Goal: Ask a question: Seek information or help from site administrators or community

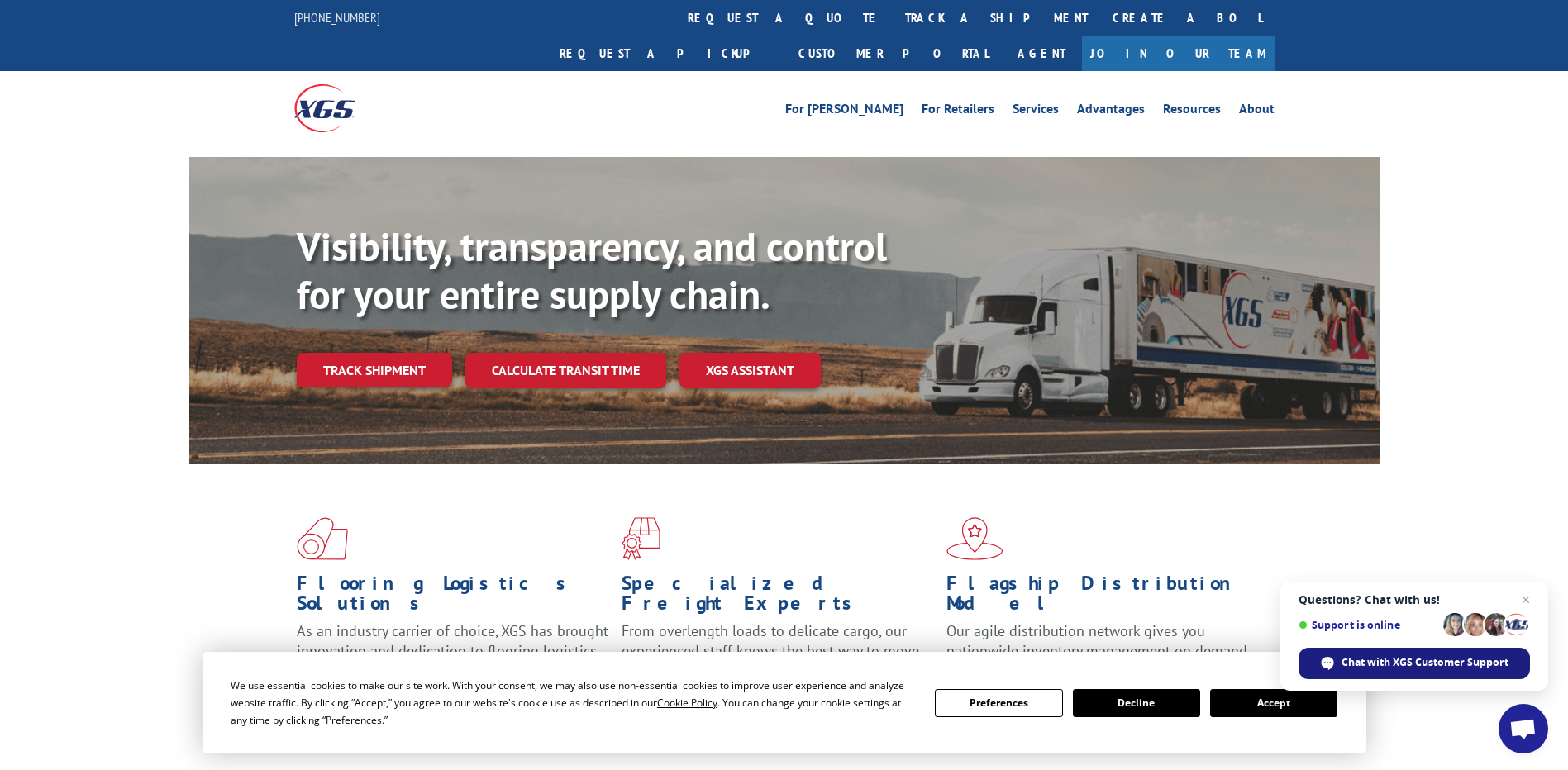
click at [1451, 674] on div "Chat with XGS Customer Support" at bounding box center [1414, 664] width 231 height 31
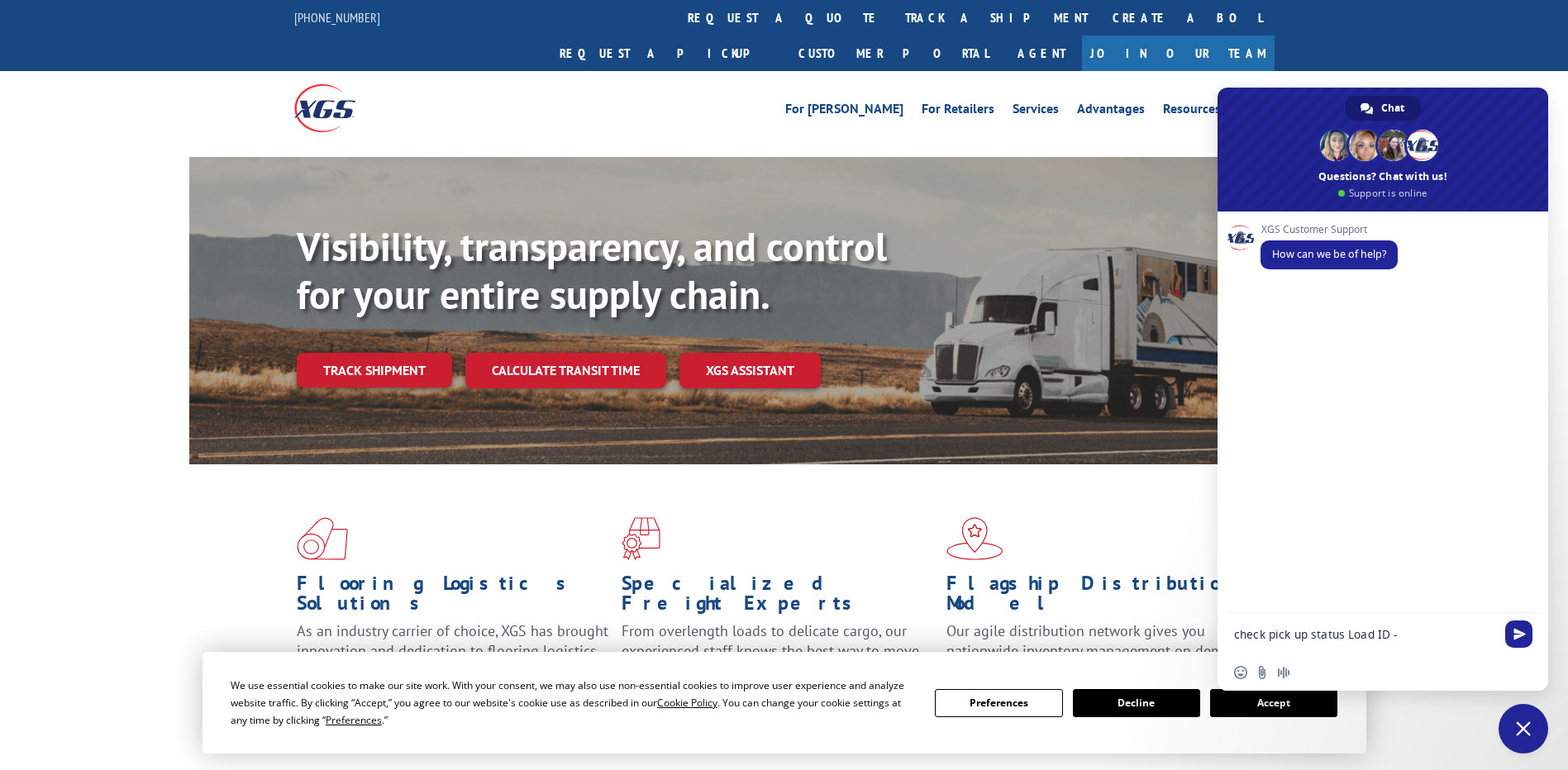
click at [1428, 633] on textarea "check pick up status Load ID -" at bounding box center [1364, 634] width 261 height 15
paste textarea "530348688"
type textarea "check pick up status Load ID -530348688"
click at [1514, 634] on span "Send" at bounding box center [1519, 634] width 13 height 13
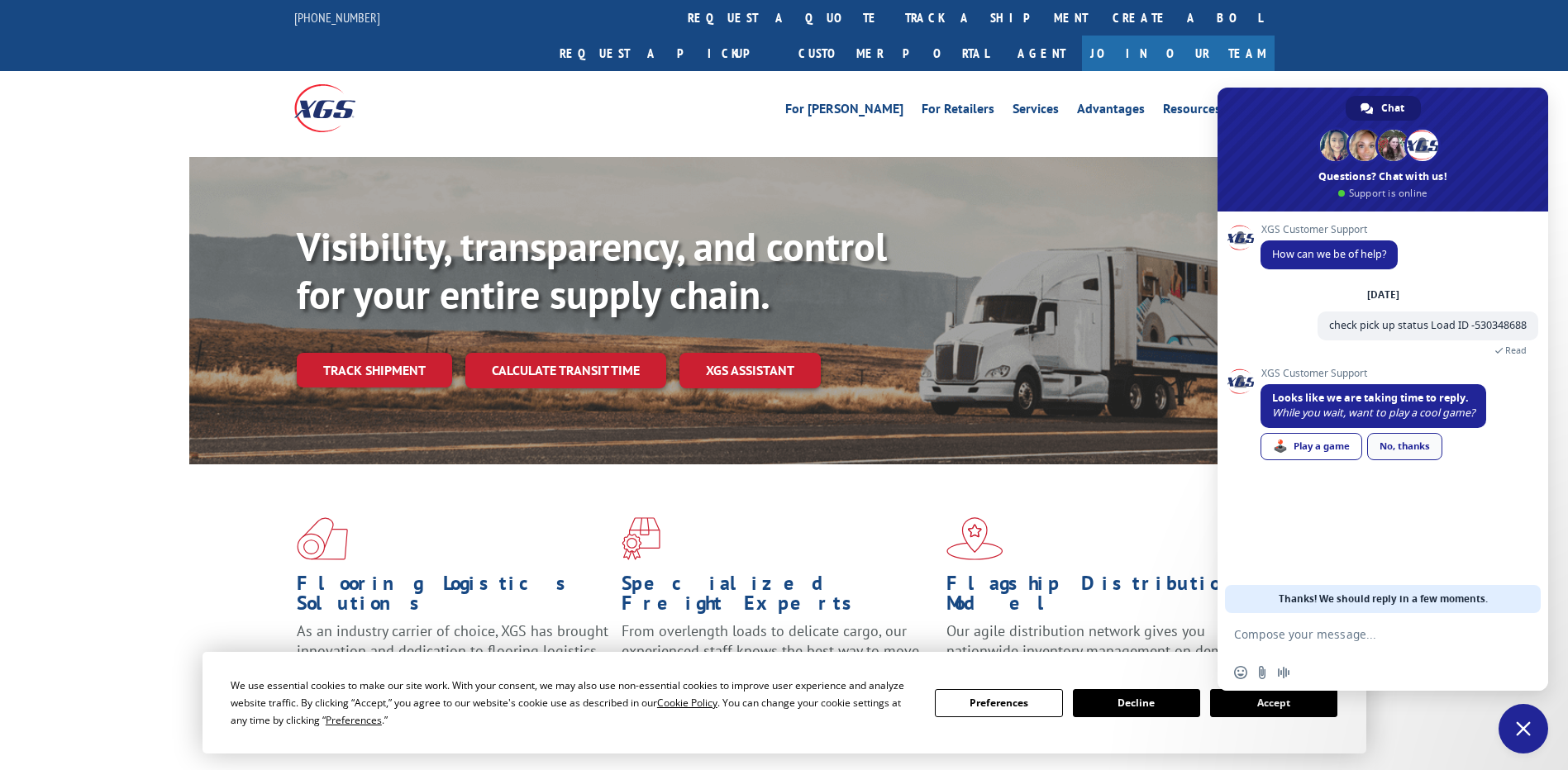
click at [1421, 453] on div "No, thanks" at bounding box center [1404, 446] width 75 height 27
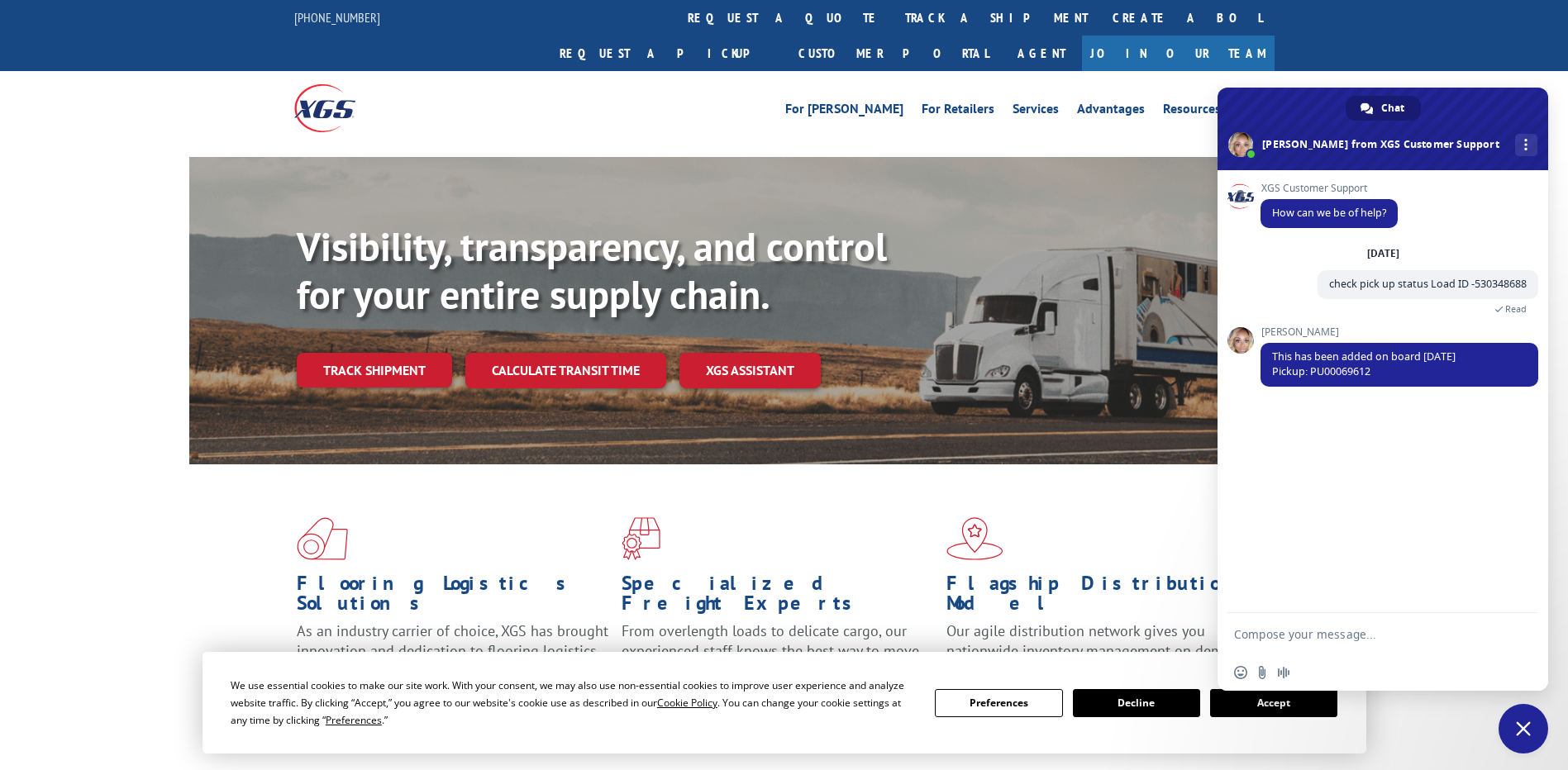
click at [1369, 632] on textarea "Compose your message..." at bounding box center [1364, 634] width 261 height 15
type textarea "any details why it was not picked up [DATE]"
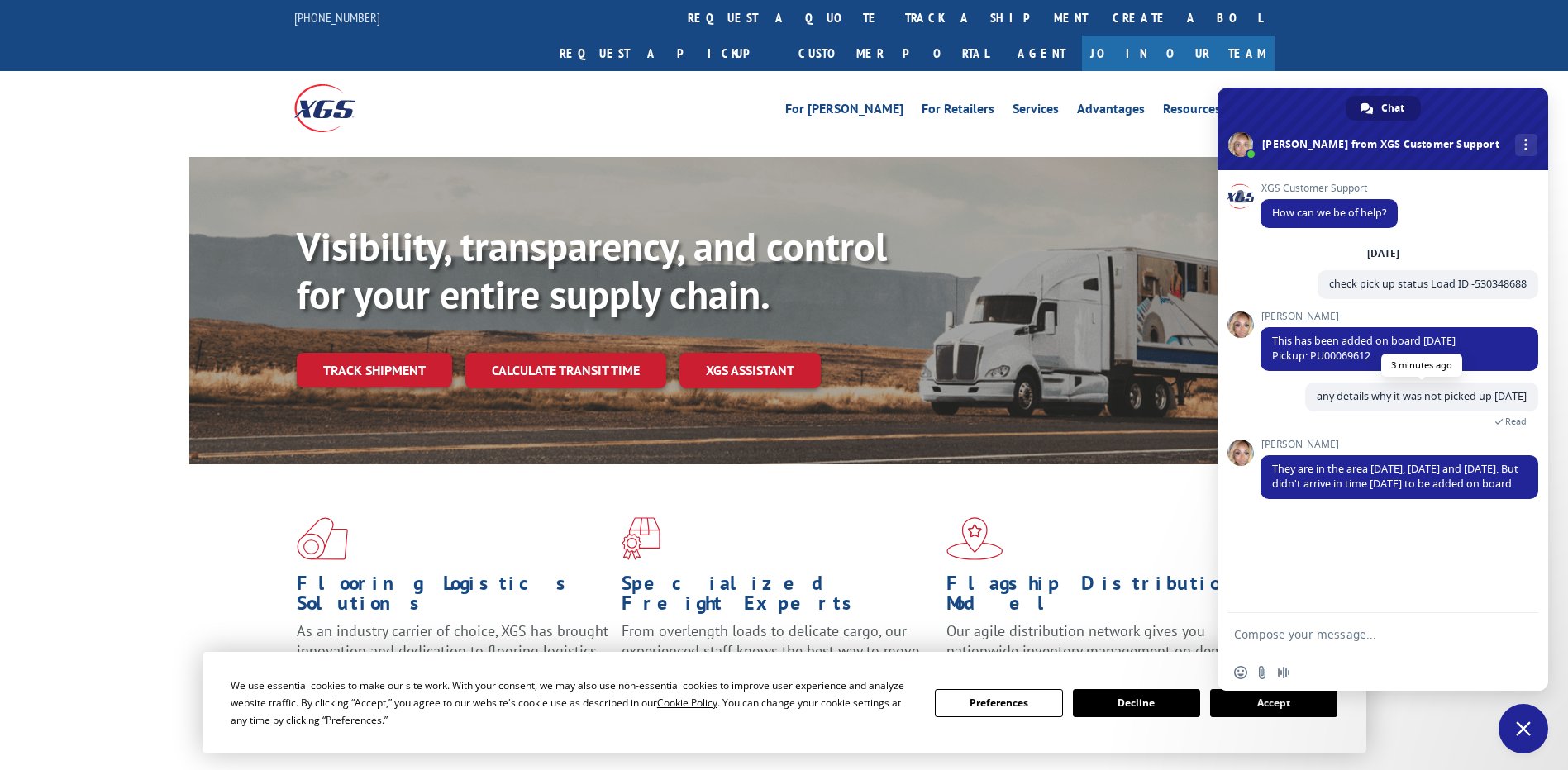
drag, startPoint x: 1301, startPoint y: 395, endPoint x: 1527, endPoint y: 398, distance: 226.0
click at [1527, 398] on span "any details why it was not picked up [DATE]" at bounding box center [1421, 397] width 233 height 29
copy span "any details why it was not picked up [DATE]"
